Goal: Find specific page/section: Find specific page/section

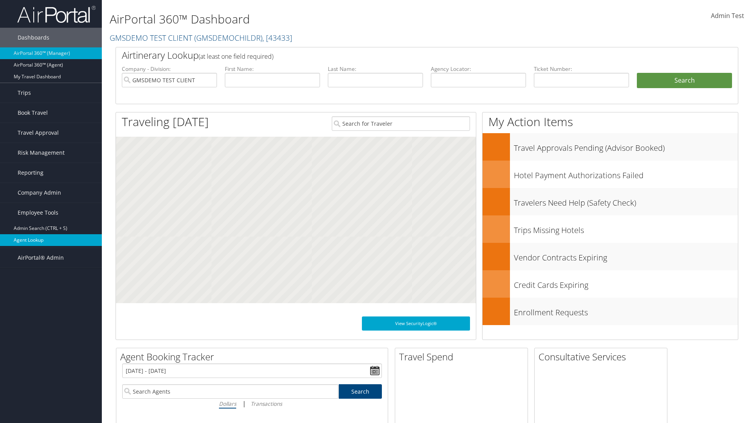
click at [51, 240] on link "Agent Lookup" at bounding box center [51, 240] width 102 height 12
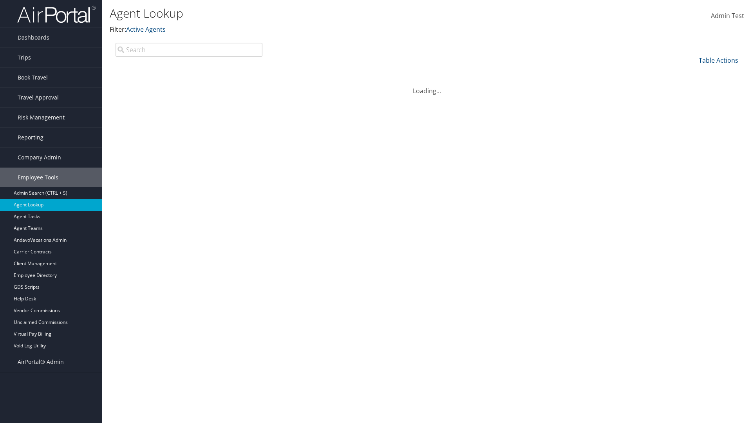
click at [189, 49] on input "search" at bounding box center [189, 50] width 147 height 14
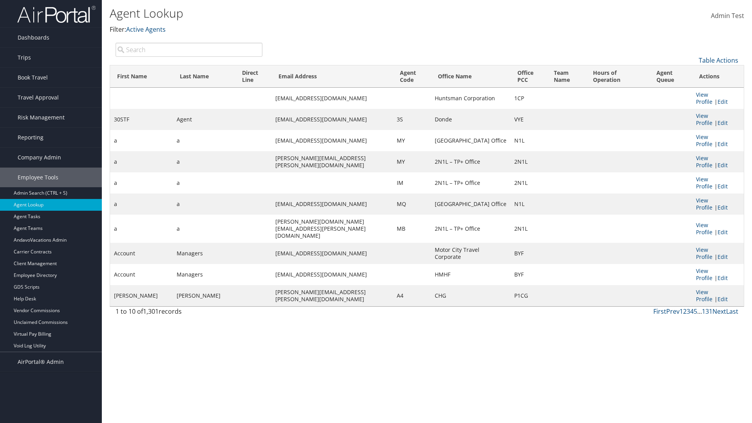
type input "30STF"
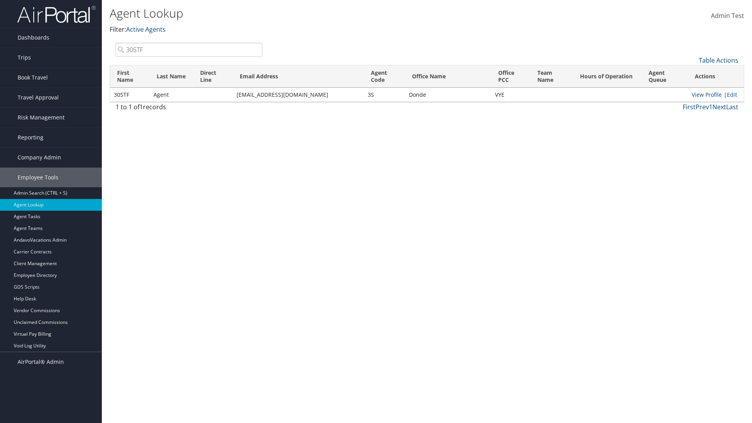
click at [189, 49] on input "30STF" at bounding box center [189, 50] width 147 height 14
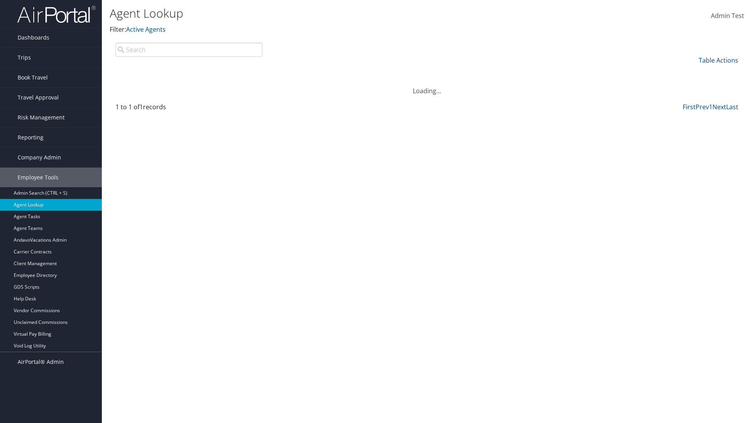
type input "Non-existing Name"
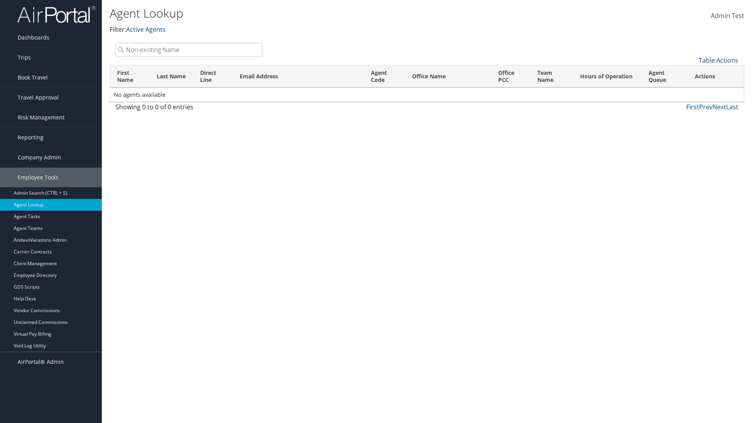
click at [189, 49] on input "Non-existing Name" at bounding box center [189, 50] width 147 height 14
type input "Agent"
